Goal: Information Seeking & Learning: Understand process/instructions

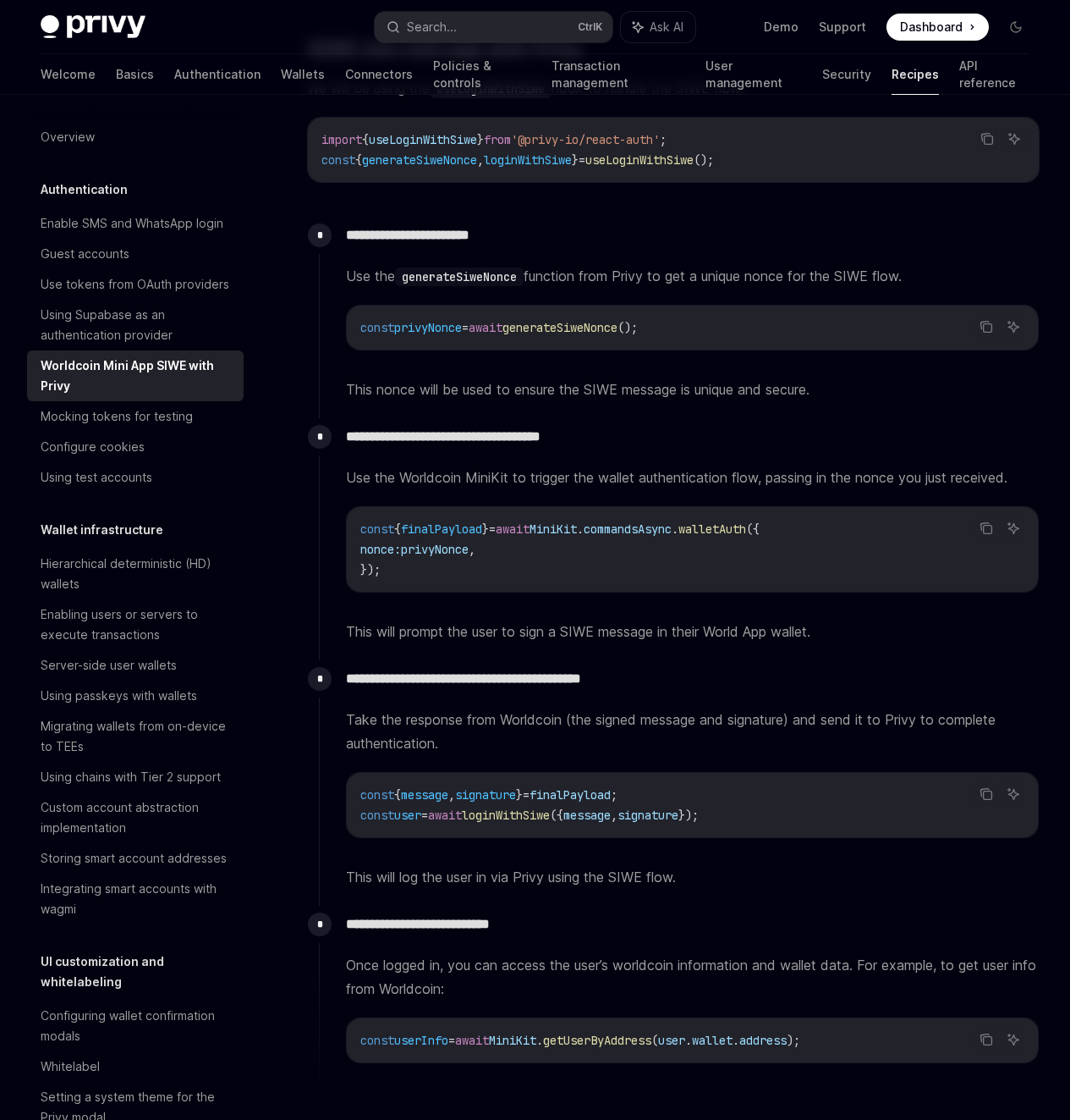
scroll to position [1355, 0]
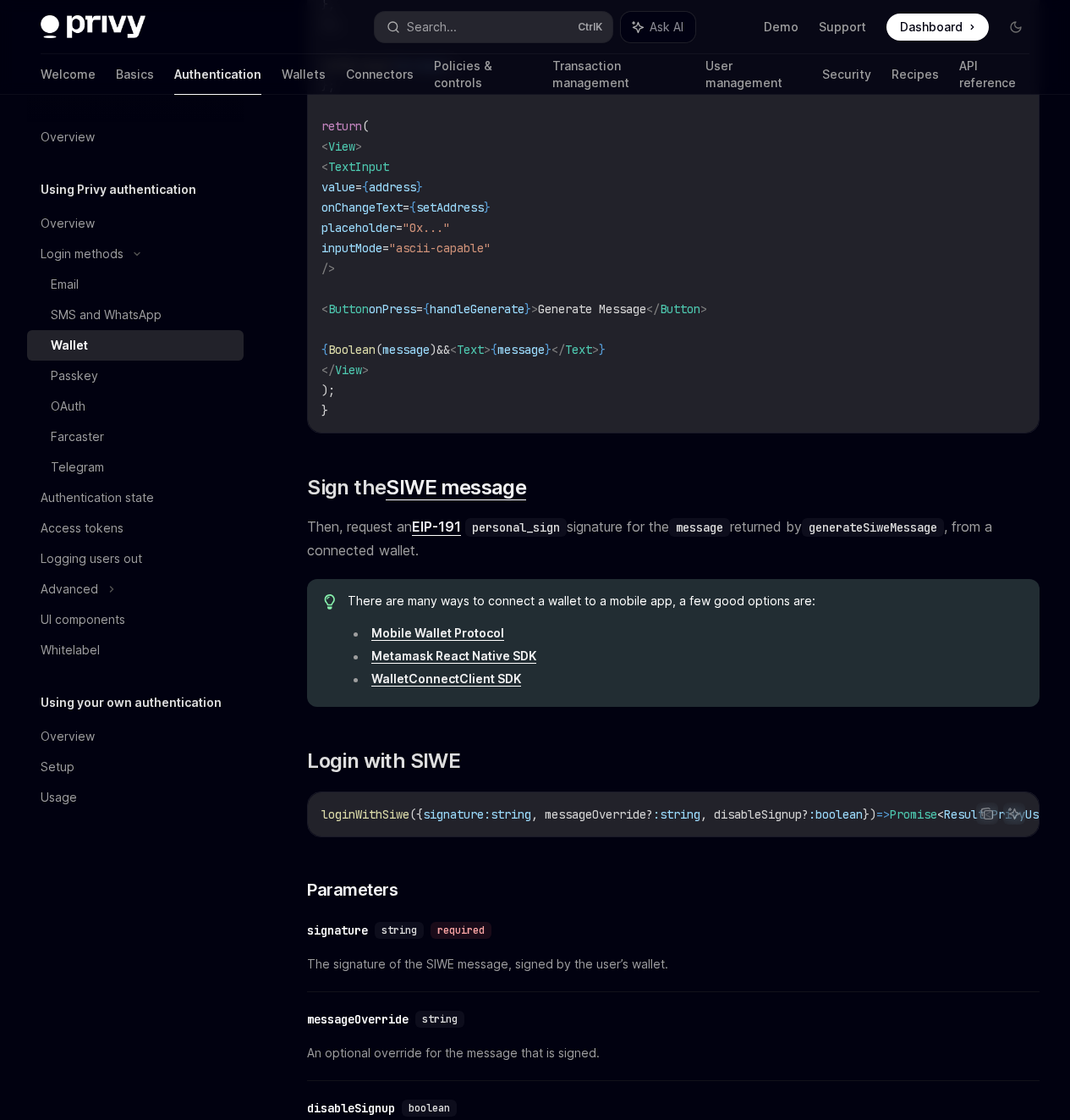
scroll to position [1523, 0]
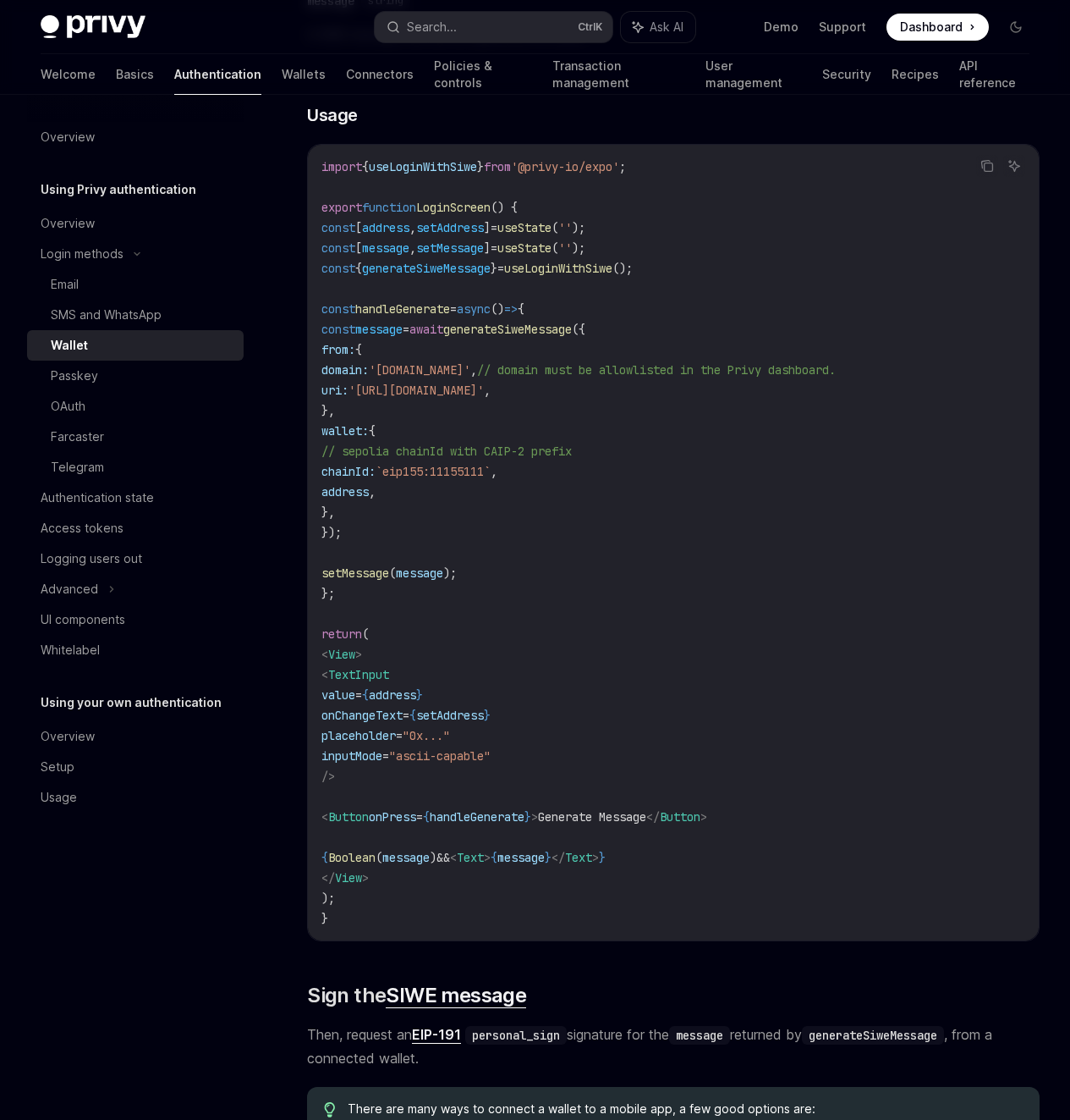
click at [0, 0] on div "On this page Parameters Returns Usage Resources" at bounding box center [0, 0] width 0 height 0
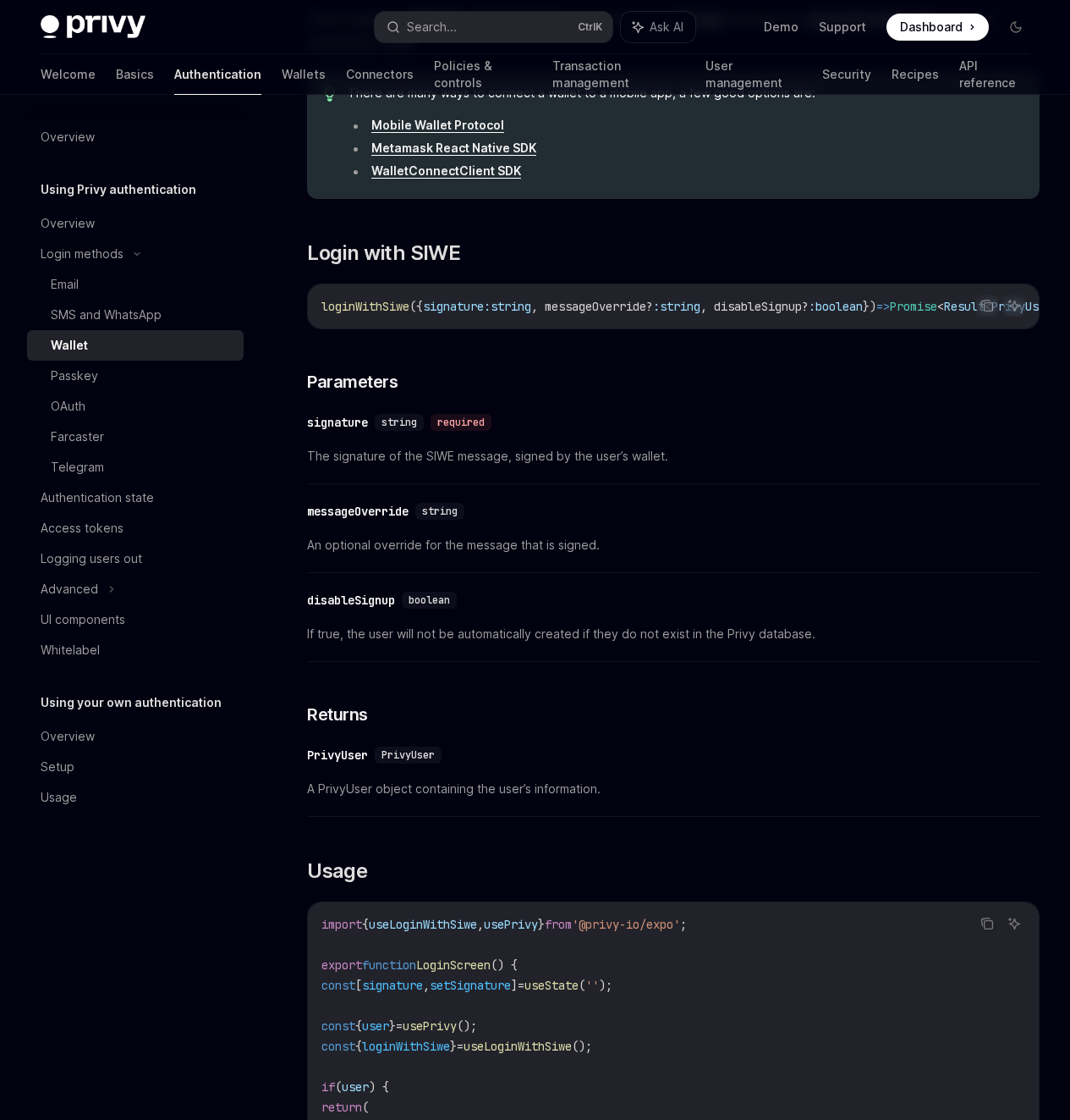
scroll to position [2640, 0]
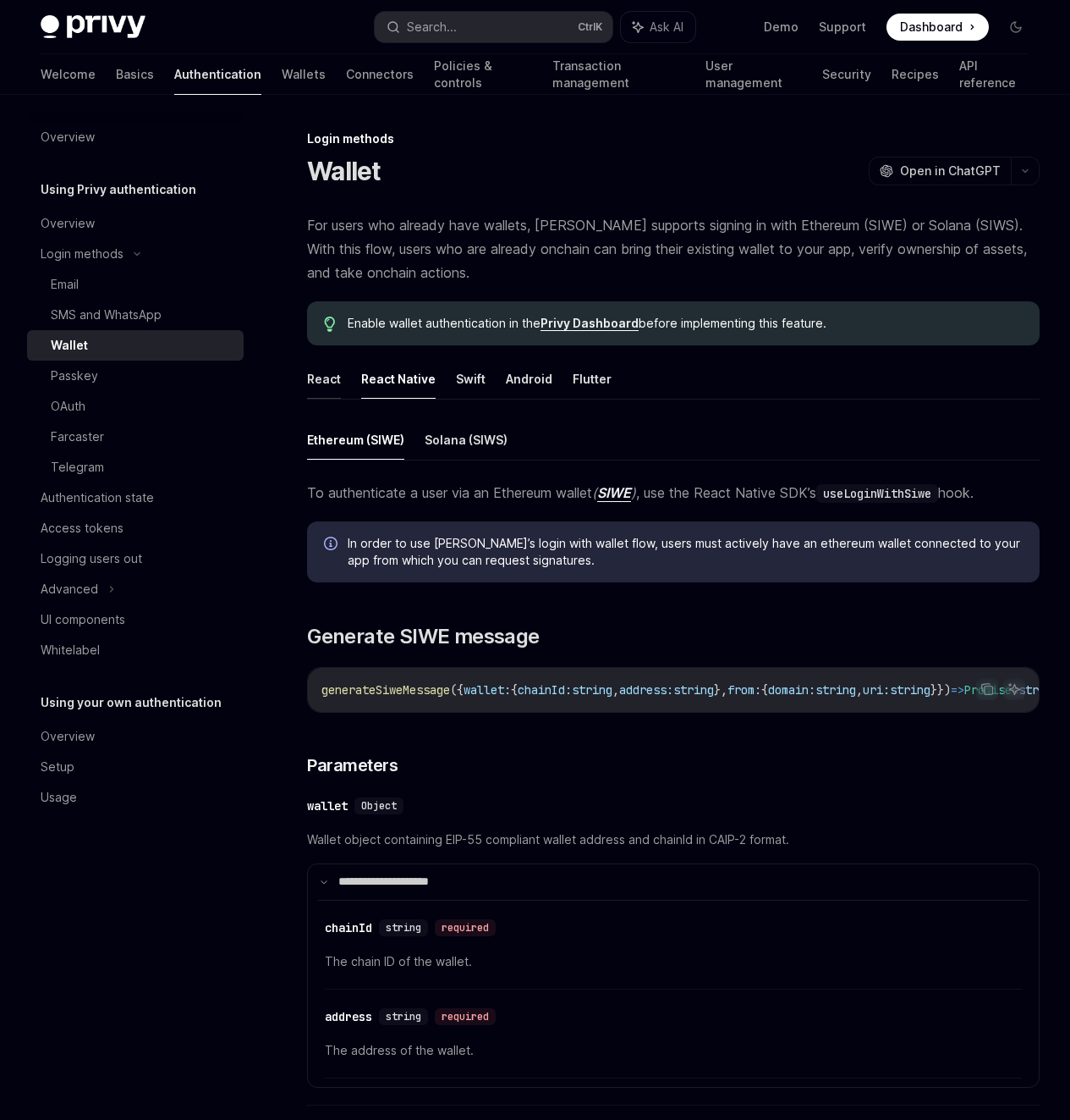
click at [319, 399] on button "React" at bounding box center [324, 379] width 34 height 40
type textarea "*"
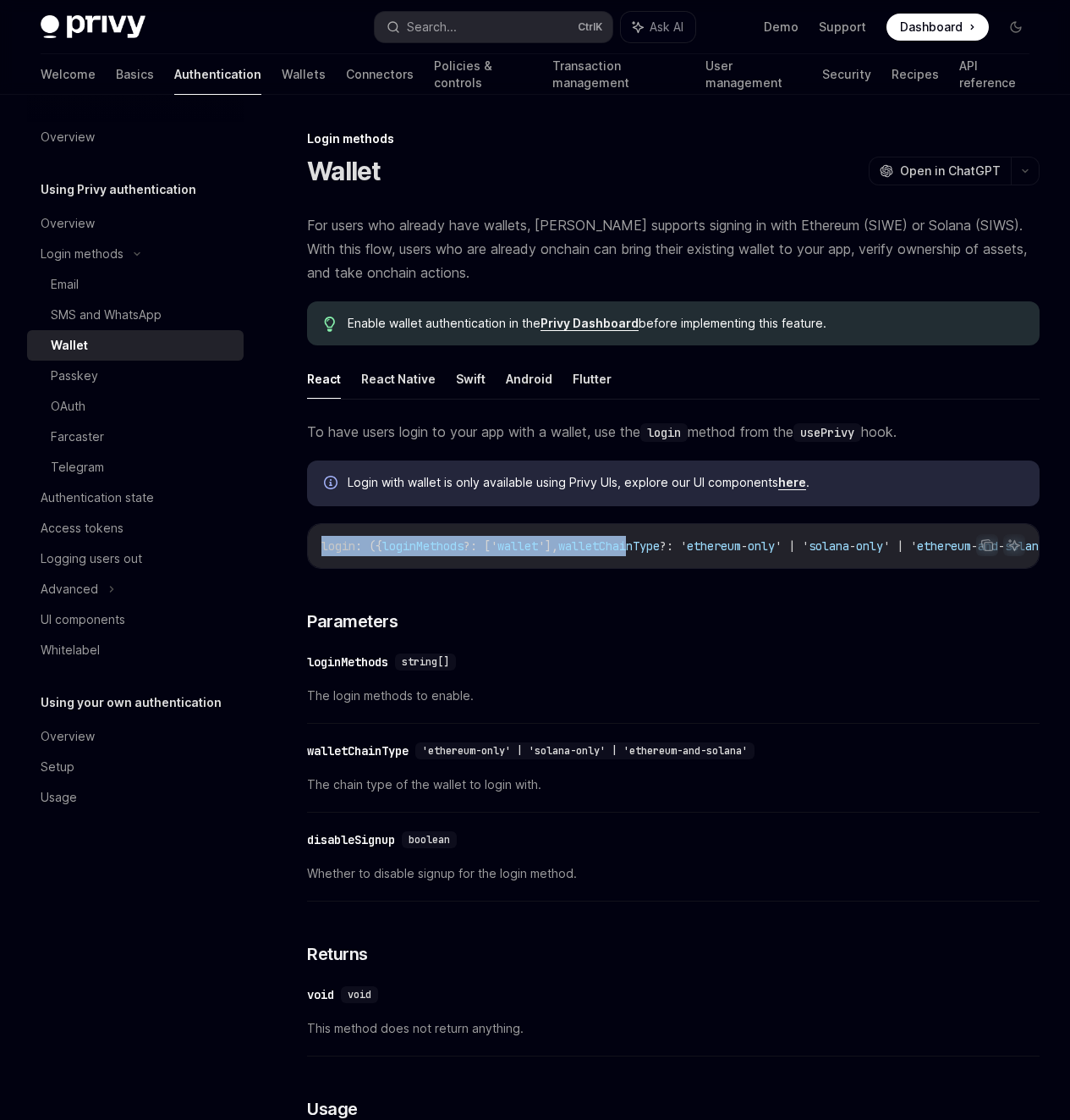
drag, startPoint x: 319, startPoint y: 625, endPoint x: 659, endPoint y: 623, distance: 340.0
click at [659, 567] on div "login : ({ loginMethods ?: [' wallet '], walletChainType ?: ' ethereum - only '…" at bounding box center [674, 546] width 731 height 44
click at [984, 551] on icon "Copy the contents from the code block" at bounding box center [989, 546] width 9 height 9
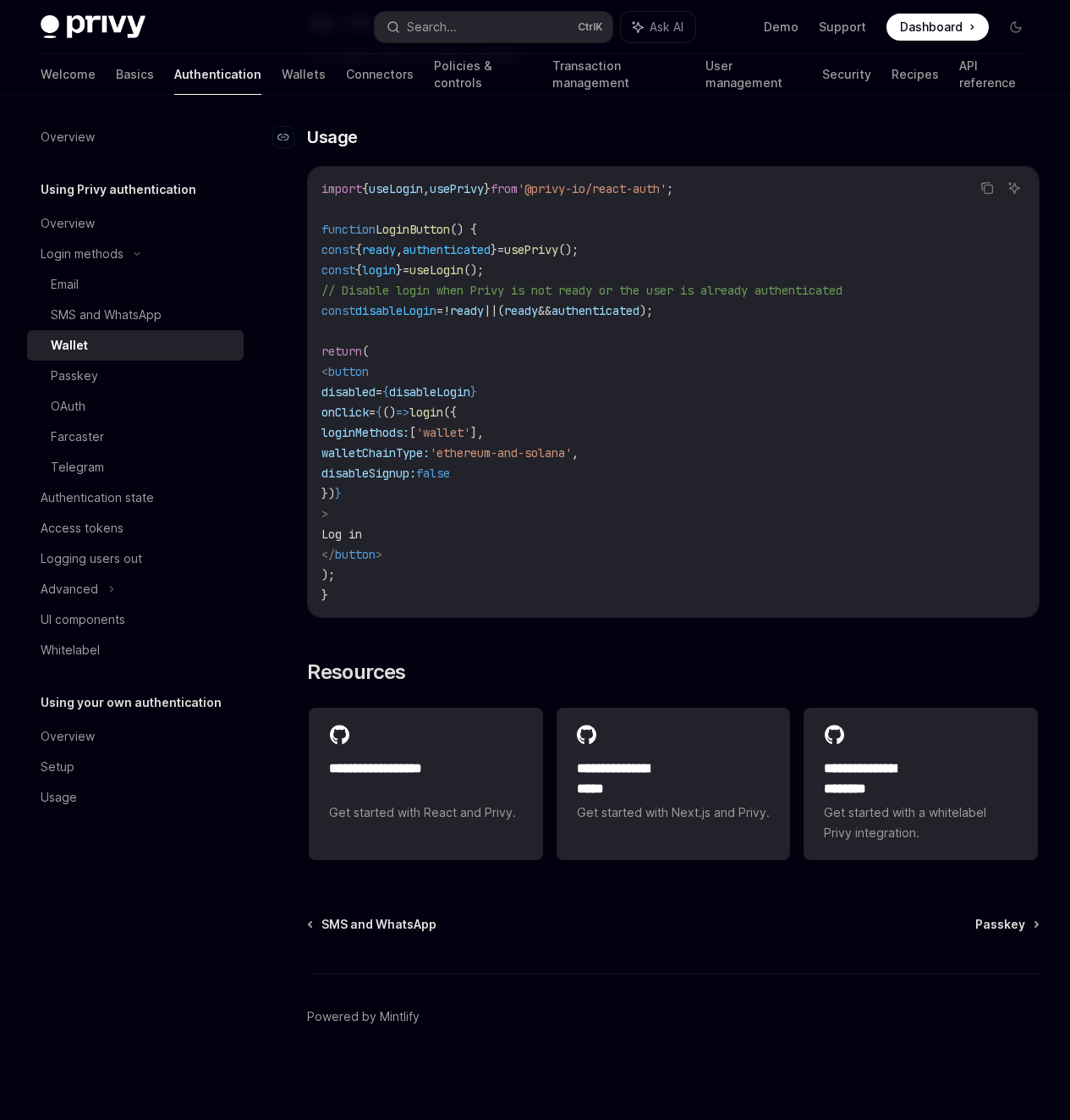
scroll to position [1117, 0]
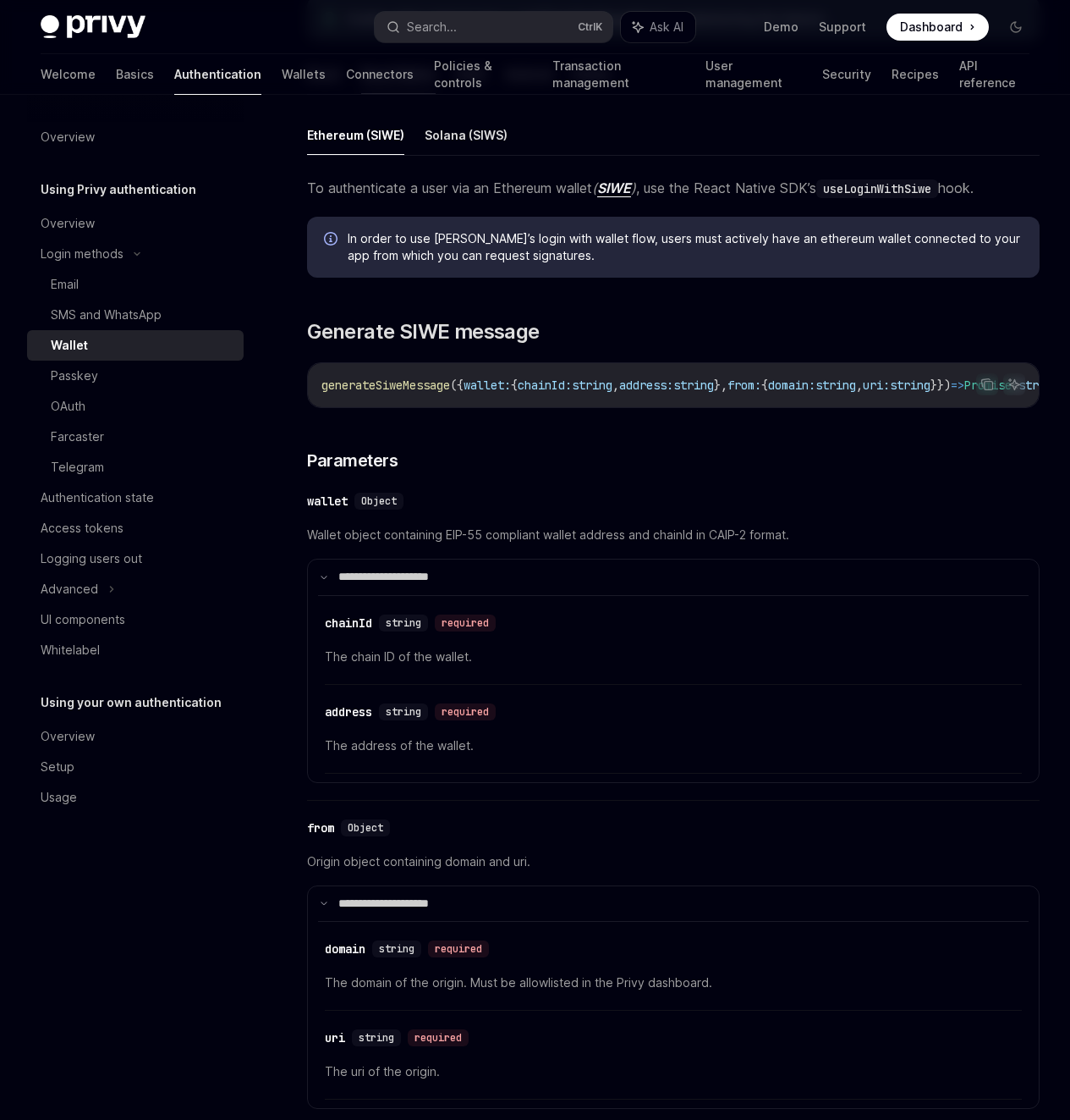
drag, startPoint x: 371, startPoint y: 484, endPoint x: 743, endPoint y: 512, distance: 373.1
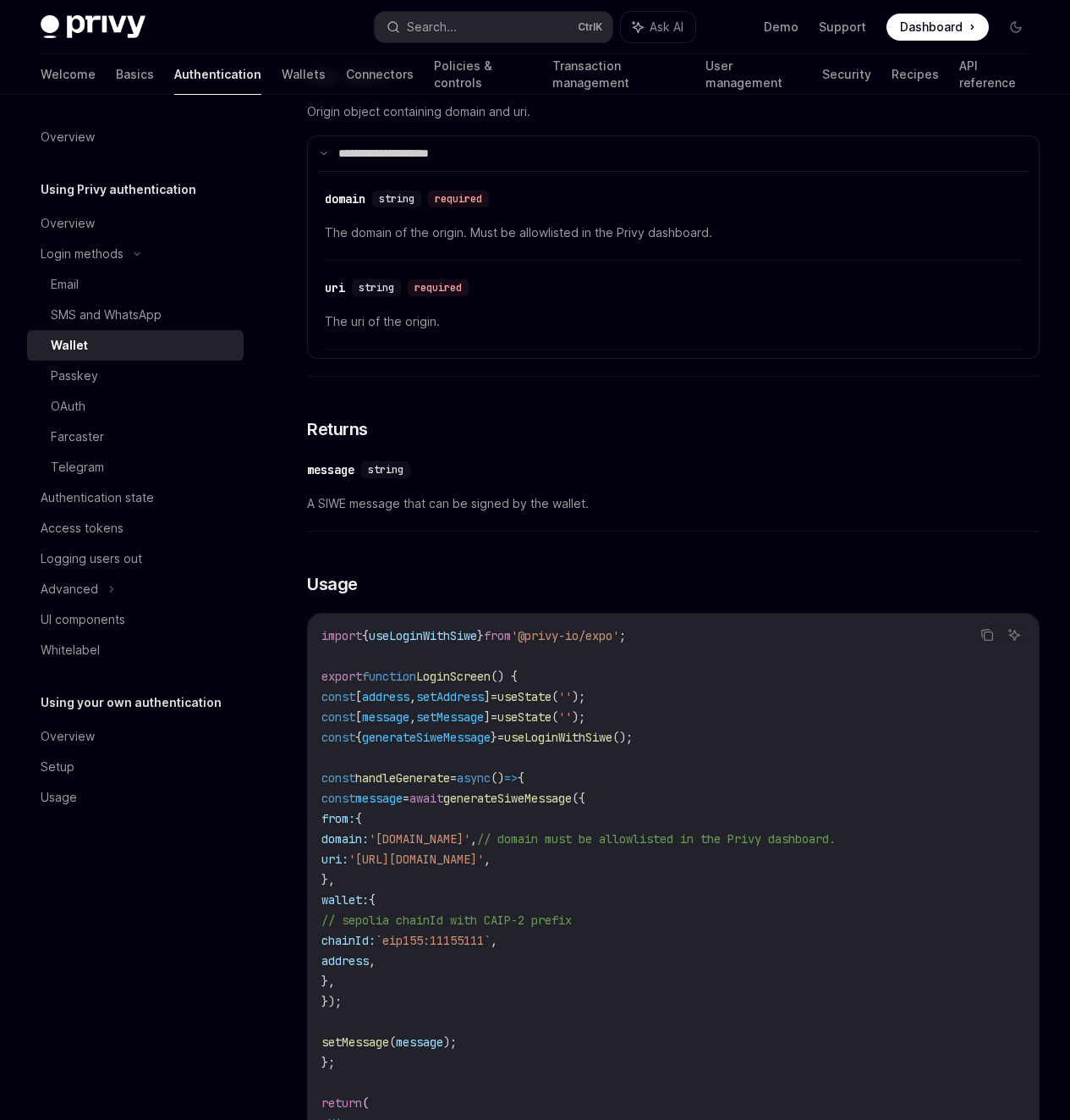
scroll to position [1117, 0]
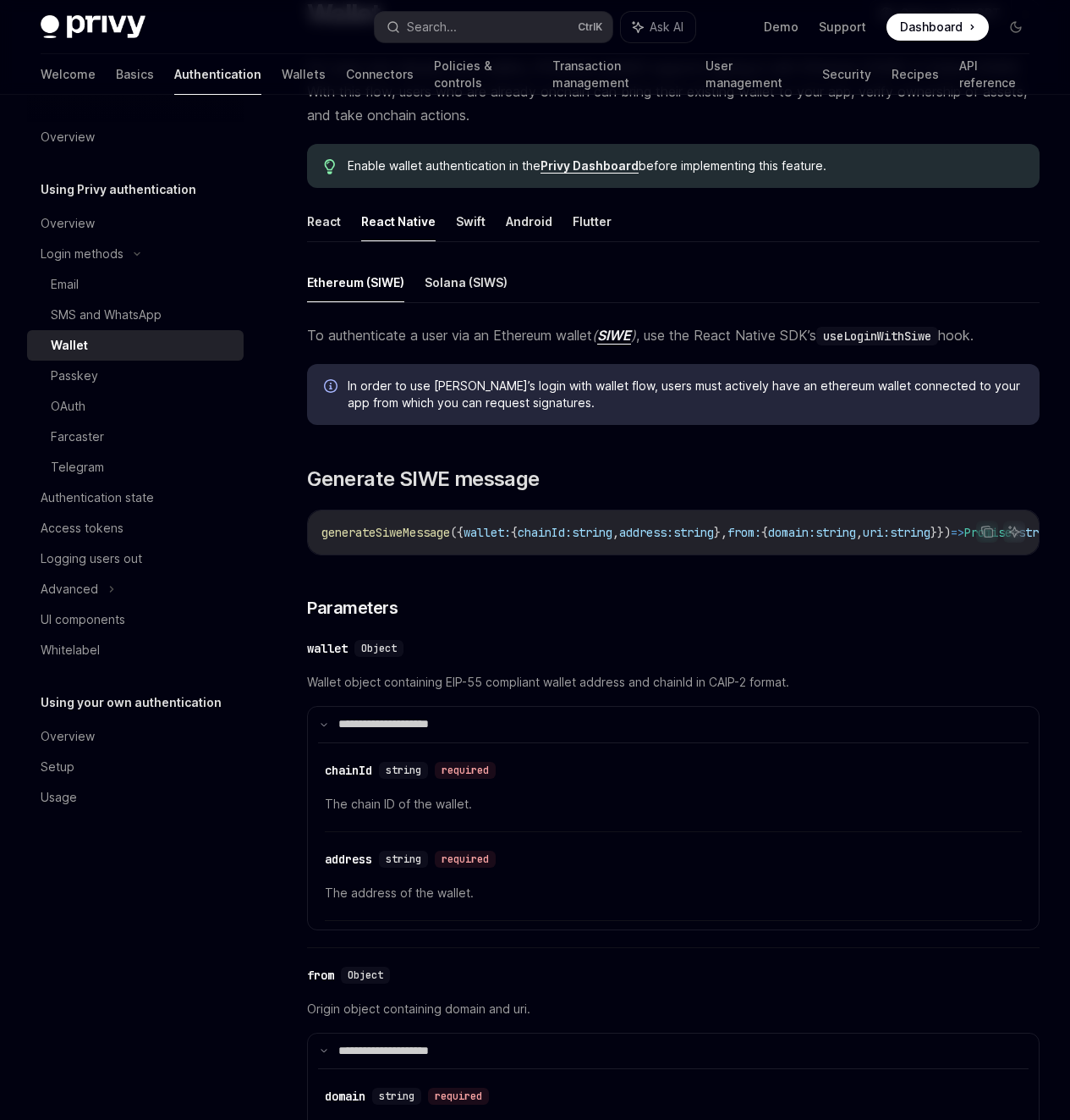
scroll to position [1340, 0]
